Goal: Task Accomplishment & Management: Manage account settings

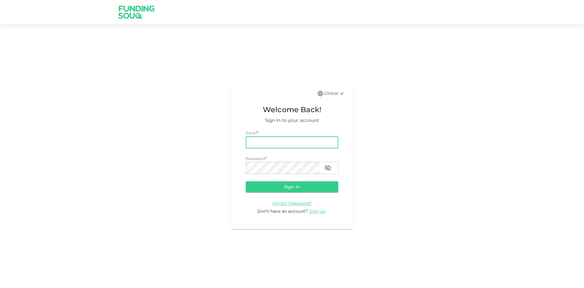
click at [297, 139] on input "email" at bounding box center [292, 142] width 93 height 12
type input "[EMAIL_ADDRESS][DOMAIN_NAME]"
click at [246, 181] on button "Sign in" at bounding box center [292, 186] width 93 height 11
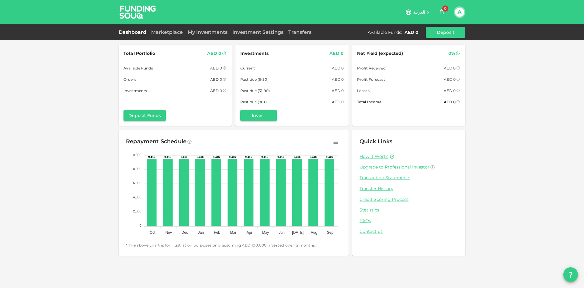
click at [173, 35] on div "Marketplace" at bounding box center [167, 32] width 37 height 7
click at [168, 32] on link "Marketplace" at bounding box center [167, 32] width 37 height 6
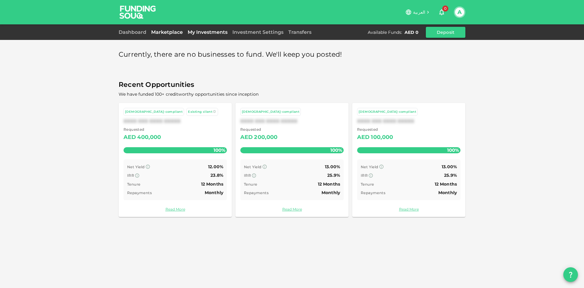
click at [197, 33] on link "My Investments" at bounding box center [207, 32] width 45 height 6
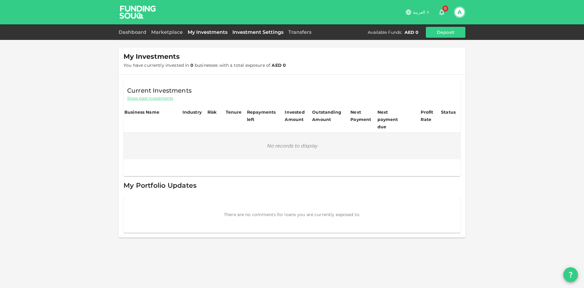
click at [243, 33] on link "Investment Settings" at bounding box center [258, 32] width 56 height 6
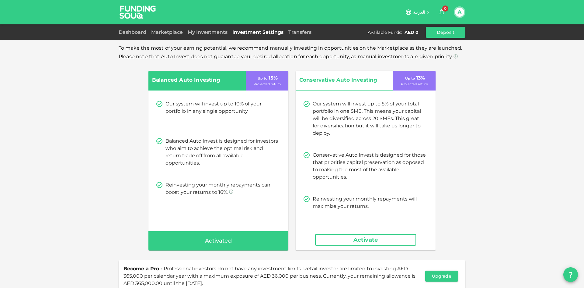
click at [459, 10] on button "A" at bounding box center [459, 12] width 9 height 9
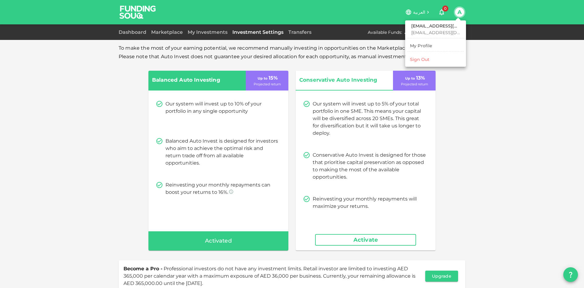
click at [432, 64] on li "Sign Out" at bounding box center [436, 59] width 56 height 10
